Goal: Information Seeking & Learning: Find specific fact

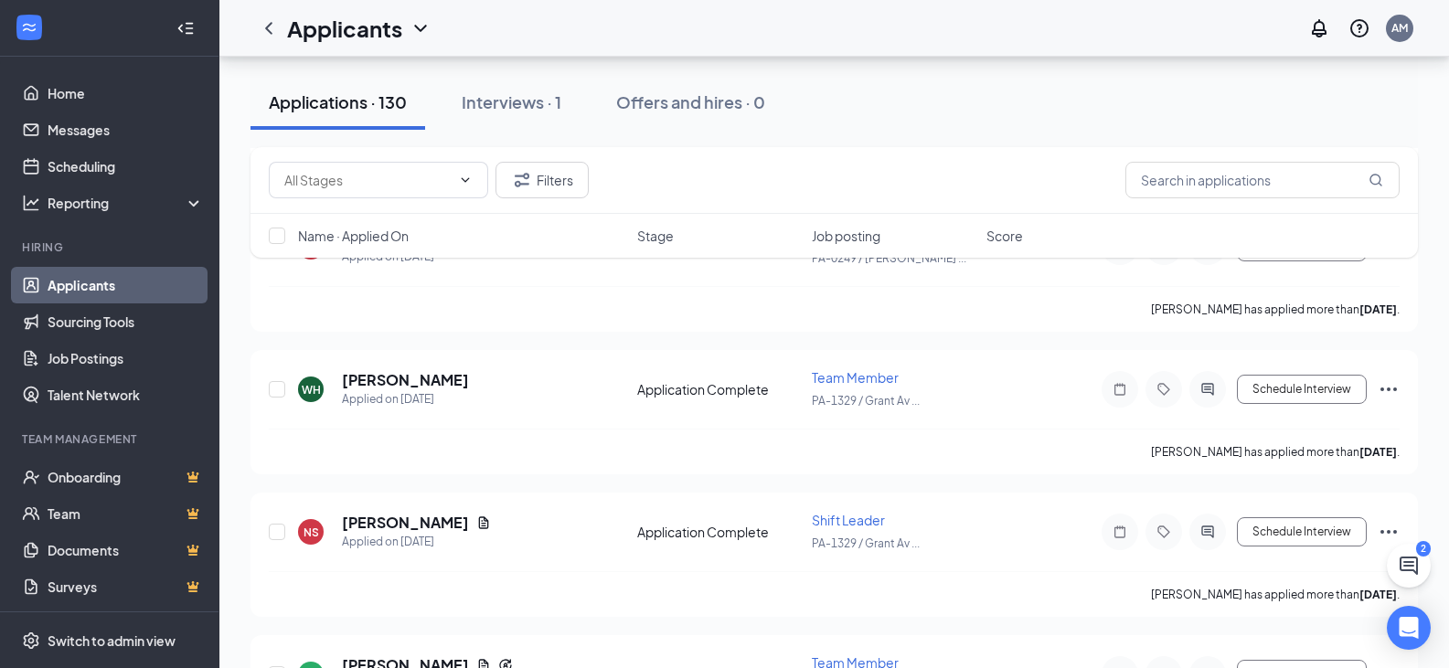
scroll to position [2560, 0]
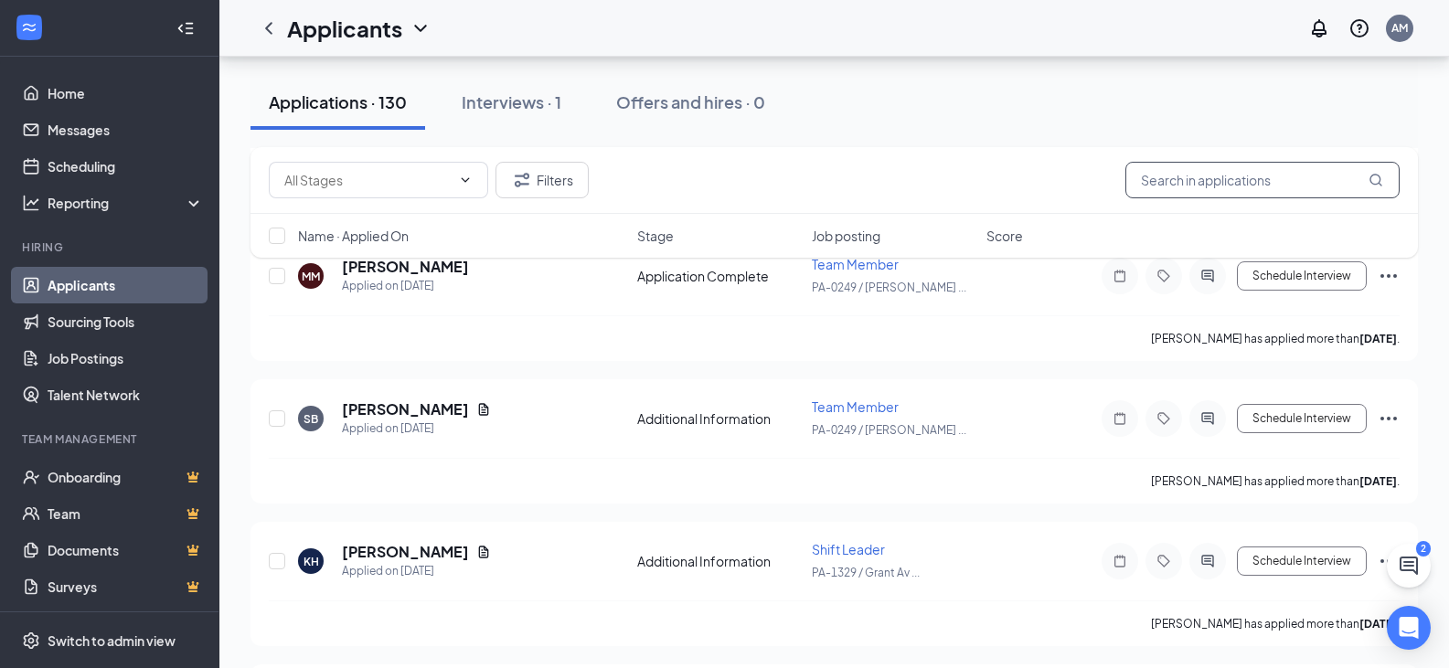
click at [1282, 188] on input "text" at bounding box center [1262, 180] width 274 height 37
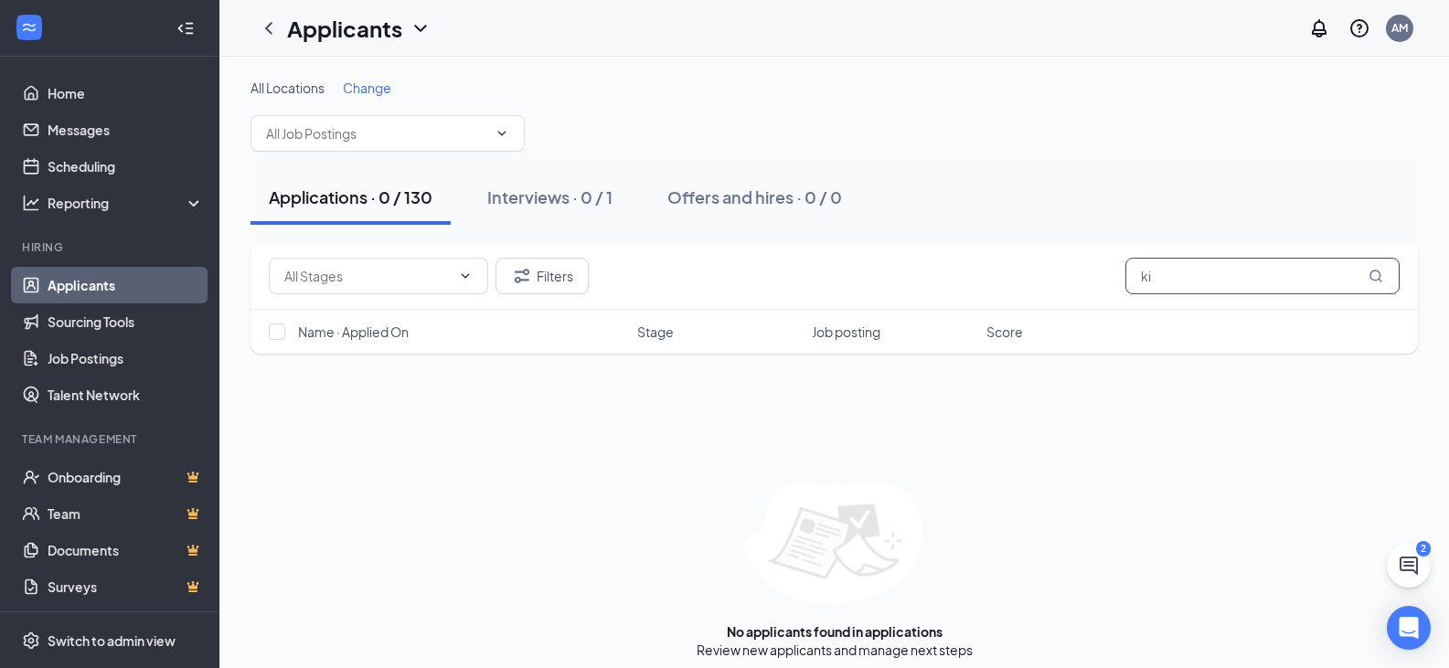
type input "k"
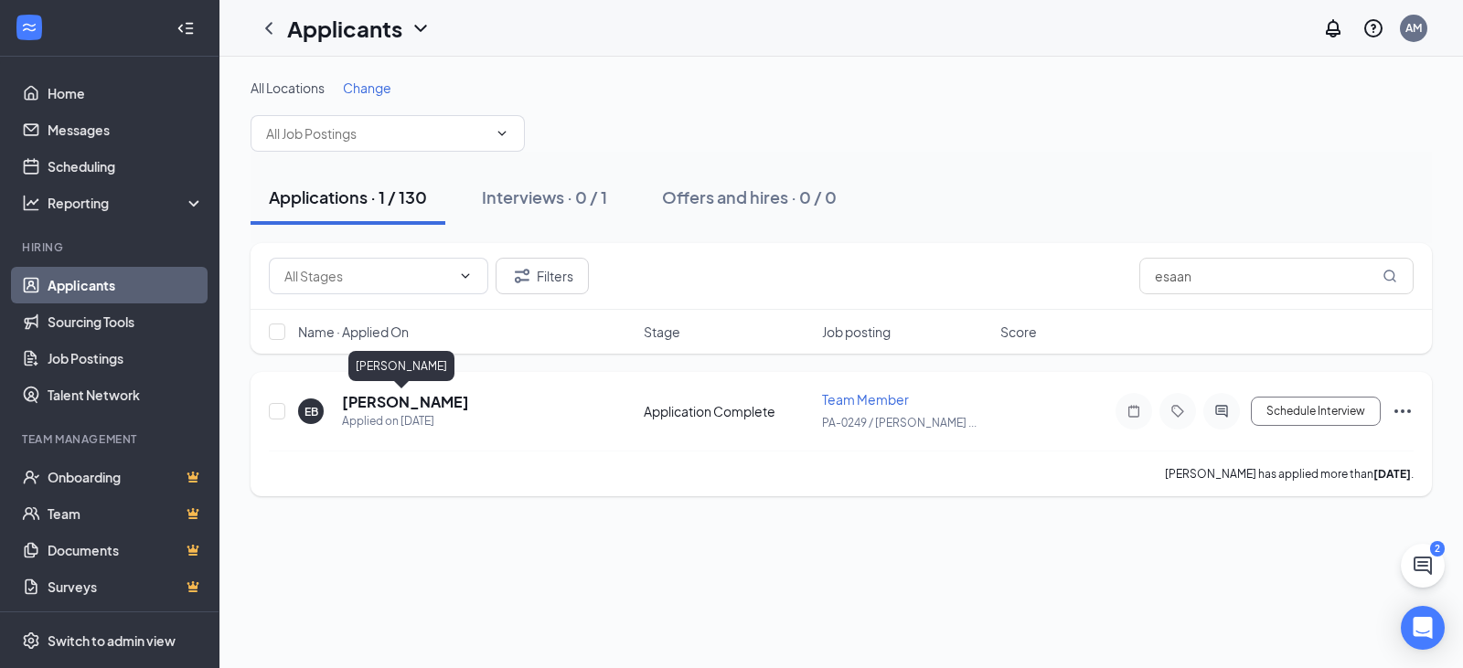
click at [386, 402] on h5 "[PERSON_NAME]" at bounding box center [405, 402] width 127 height 20
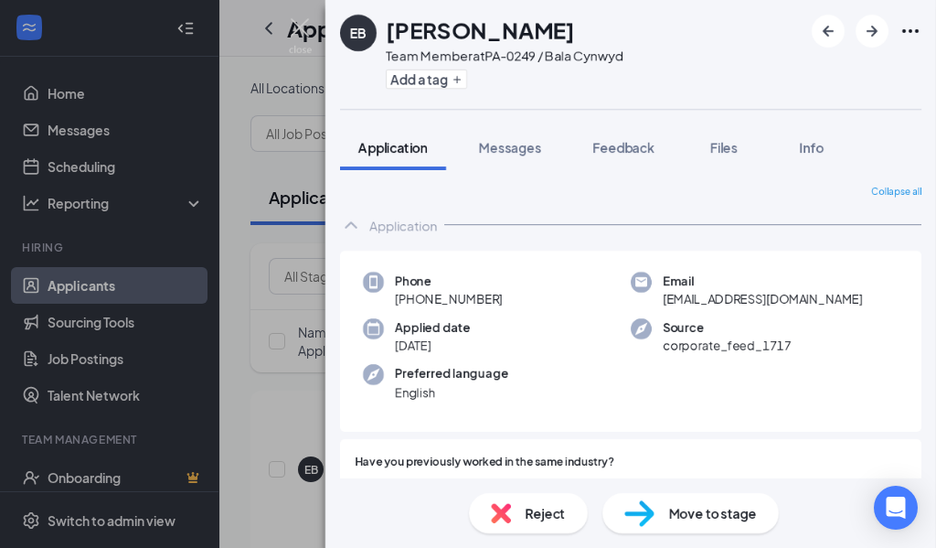
drag, startPoint x: 731, startPoint y: 301, endPoint x: 655, endPoint y: 317, distance: 78.5
drag, startPoint x: 655, startPoint y: 317, endPoint x: 569, endPoint y: 123, distance: 212.0
click at [569, 123] on div "EB [PERSON_NAME] Team Member at [GEOGRAPHIC_DATA]-0249 / Bala Cynwyd Add a tag …" at bounding box center [630, 274] width 611 height 548
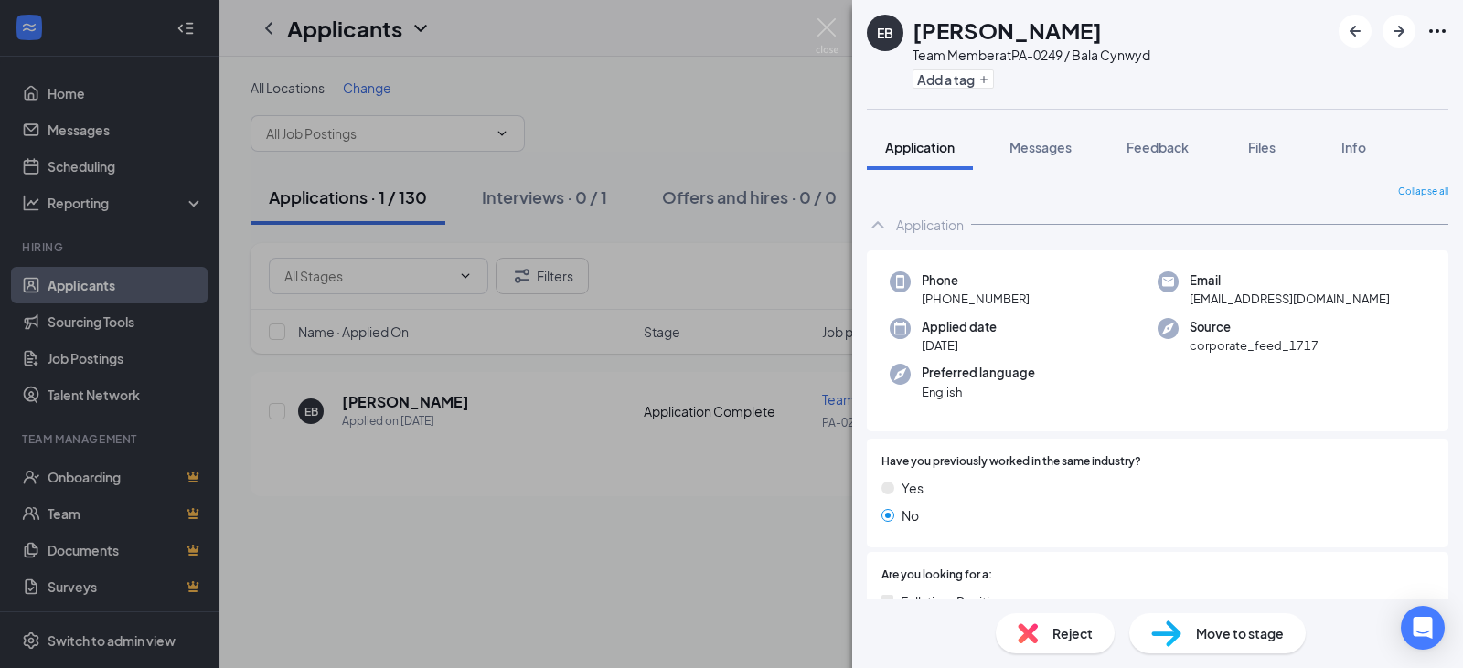
click at [824, 16] on div "EB [PERSON_NAME] Team Member at [GEOGRAPHIC_DATA]-0249 / Bala Cynwyd Add a tag …" at bounding box center [731, 334] width 1463 height 668
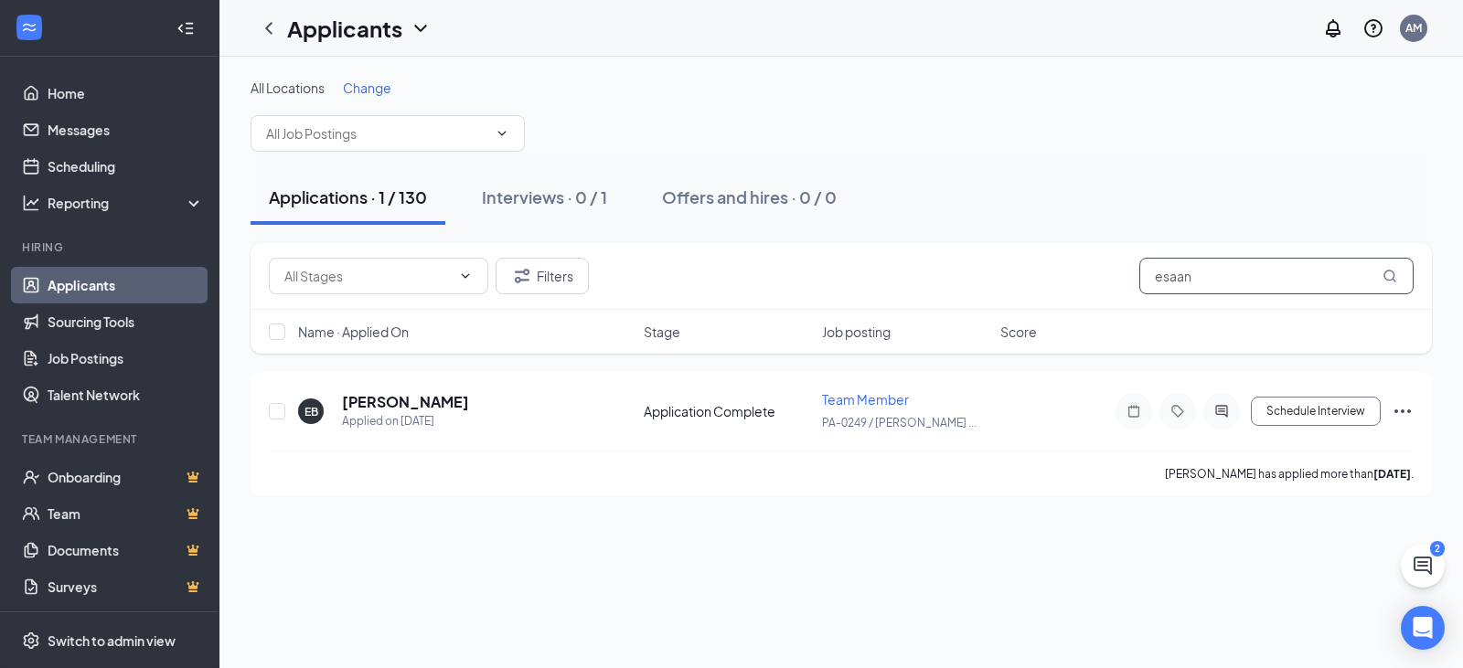
drag, startPoint x: 1241, startPoint y: 272, endPoint x: 1225, endPoint y: 272, distance: 16.5
click at [1225, 272] on input "esaan" at bounding box center [1276, 276] width 274 height 37
click at [1089, 273] on div "Filters esaan" at bounding box center [841, 276] width 1145 height 37
click at [1196, 291] on input "esaan" at bounding box center [1276, 276] width 274 height 37
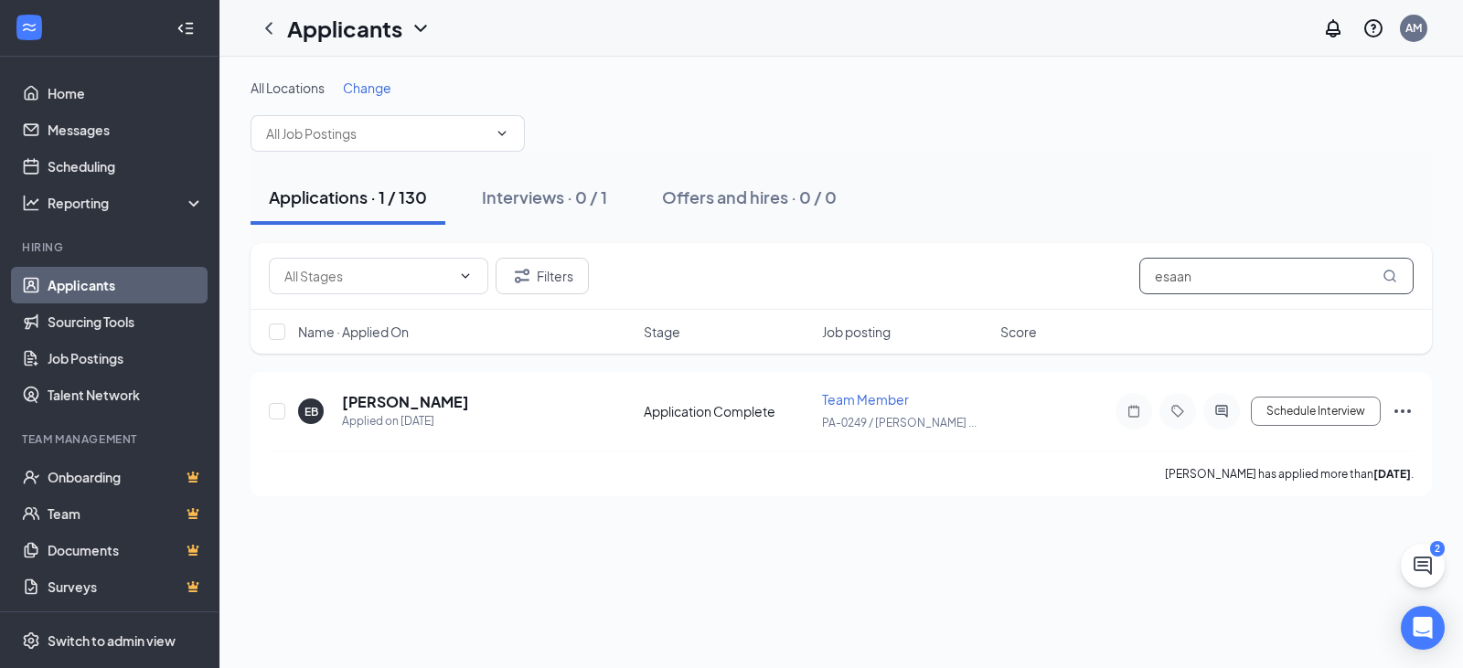
click at [1196, 287] on input "esaan" at bounding box center [1276, 276] width 274 height 37
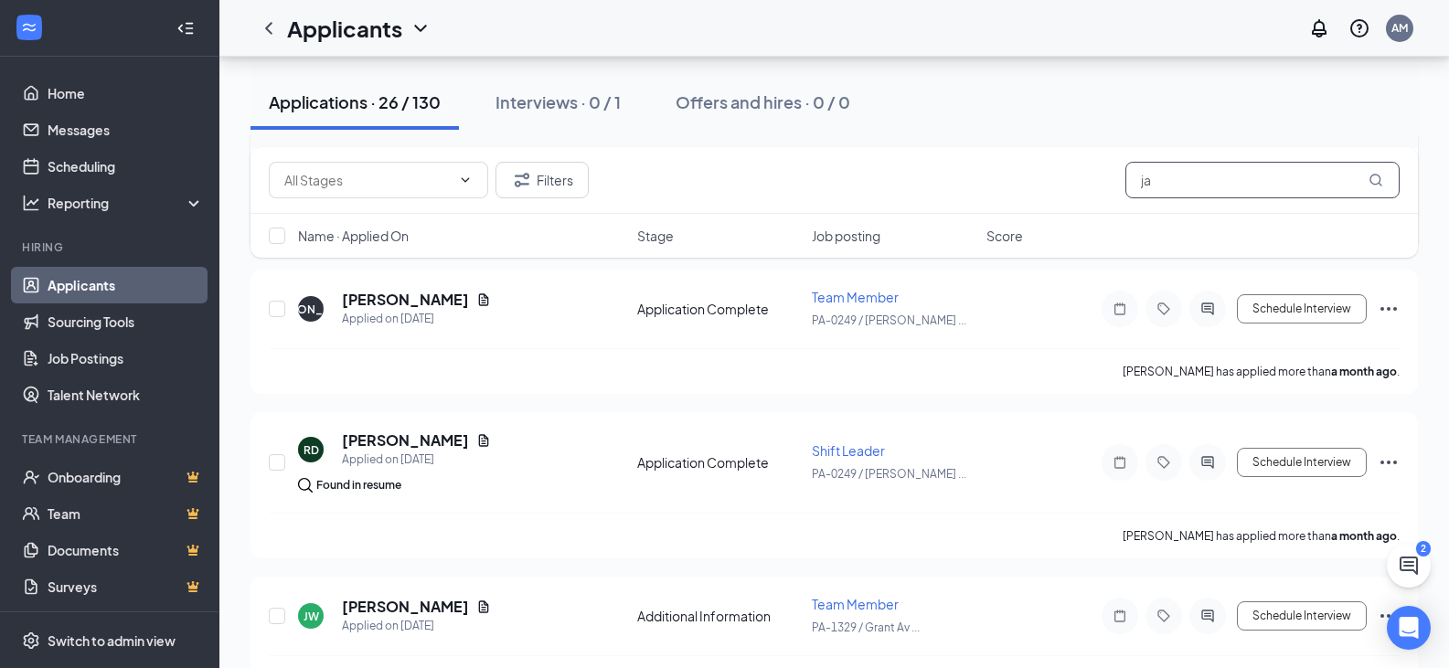
scroll to position [3108, 0]
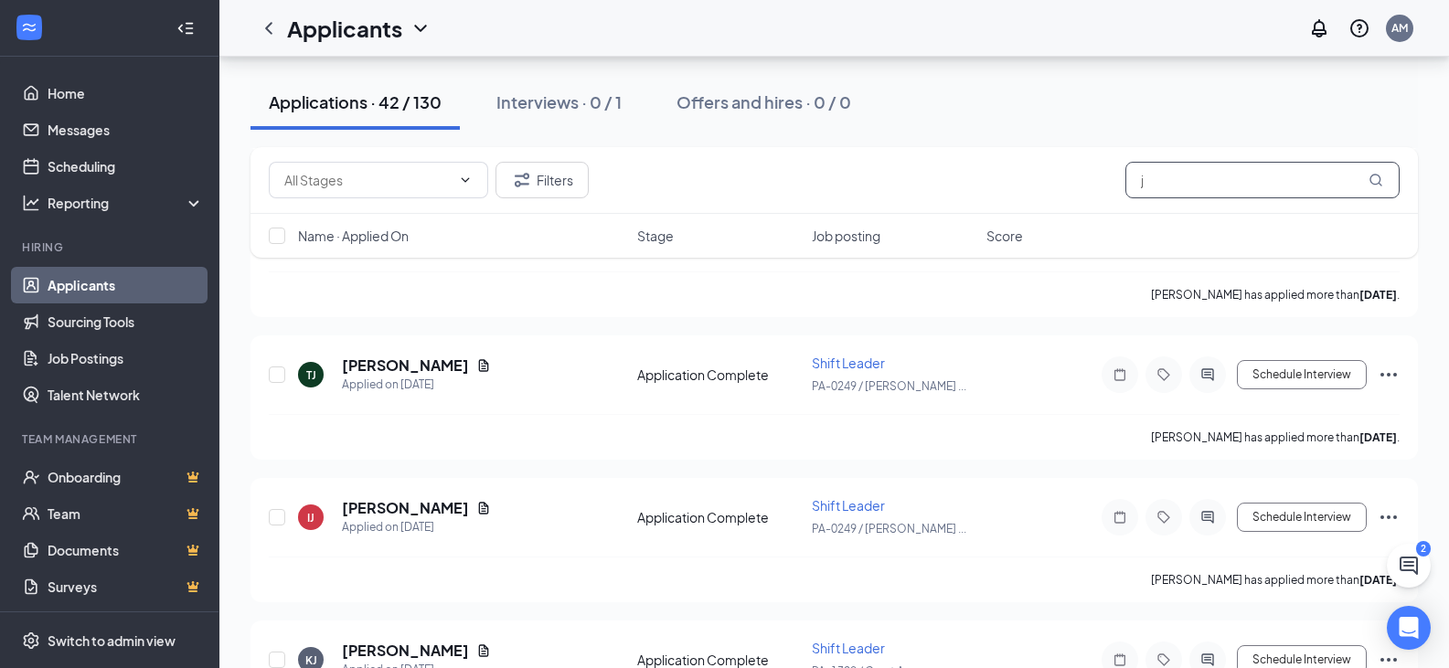
scroll to position [3057, 0]
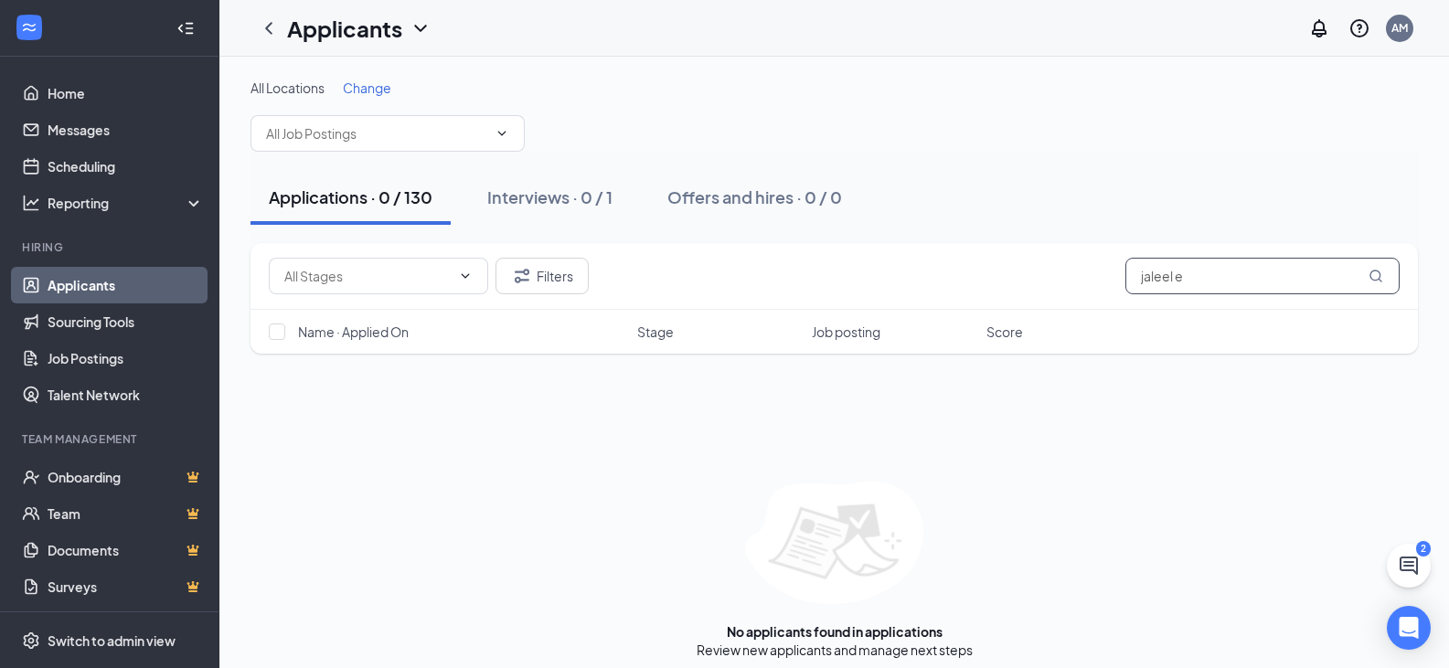
type input "jaleel es"
